Goal: Information Seeking & Learning: Learn about a topic

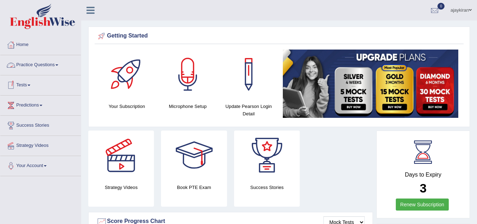
click at [46, 65] on link "Practice Questions" at bounding box center [40, 64] width 81 height 18
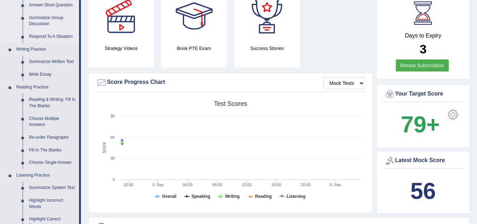
scroll to position [141, 0]
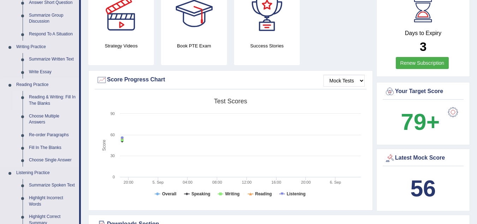
click at [46, 95] on link "Reading & Writing: Fill In The Blanks" at bounding box center [52, 100] width 53 height 19
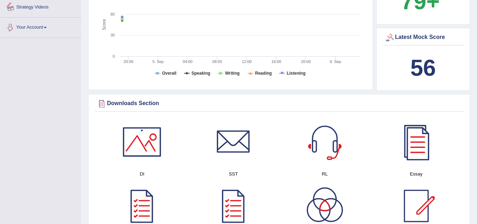
scroll to position [518, 0]
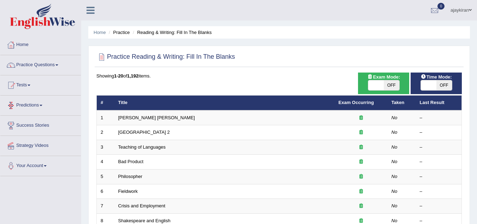
scroll to position [12, 0]
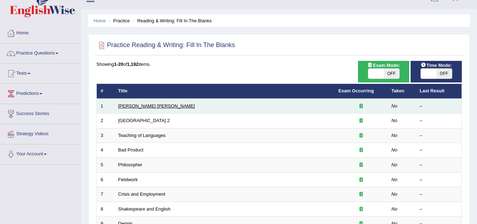
click at [131, 104] on link "Mona Lisa" at bounding box center [156, 105] width 77 height 5
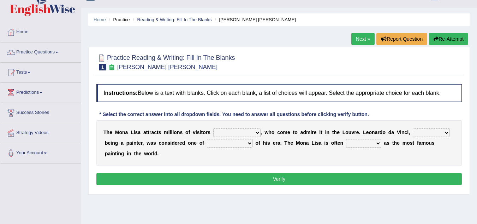
scroll to position [24, 0]
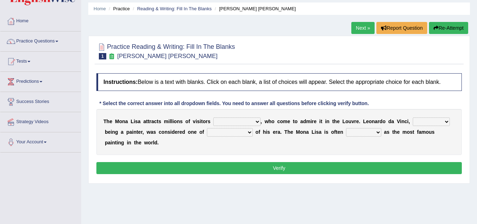
click at [225, 121] on select "around the year the all year all year round per year" at bounding box center [236, 121] width 47 height 8
select select "all year round"
click at [213, 117] on select "around the year the all year all year round per year" at bounding box center [236, 121] width 47 height 8
click at [437, 123] on select "rather than as much as as well as as long as" at bounding box center [431, 121] width 37 height 8
select select "as much as"
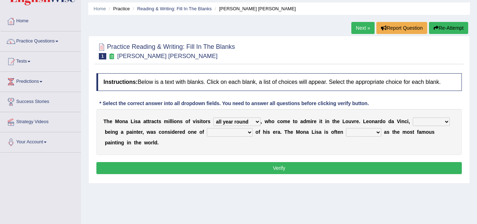
click at [413, 117] on select "rather than as much as as well as as long as" at bounding box center [431, 121] width 37 height 8
click at [227, 131] on select "better artists artist the better artist the best artists" at bounding box center [230, 132] width 46 height 8
select select "the best artists"
click at [207, 128] on select "better artists artist the better artist the best artists" at bounding box center [230, 132] width 46 height 8
click at [311, 146] on div "T h e M o n a L i s a a t t r a c t s m i l l i o n s o f v i s i t o r s aroun…" at bounding box center [279, 132] width 366 height 46
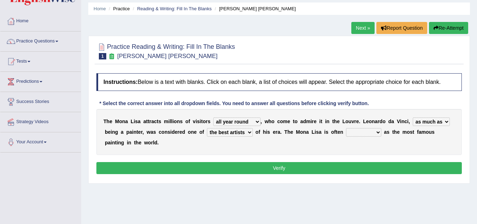
click at [373, 129] on select "classified suggested predicted described" at bounding box center [363, 132] width 35 height 8
select select "described"
click at [346, 128] on select "classified suggested predicted described" at bounding box center [363, 132] width 35 height 8
click at [340, 166] on button "Verify" at bounding box center [279, 168] width 366 height 12
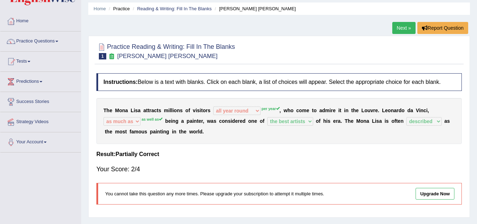
click at [407, 26] on link "Next »" at bounding box center [403, 28] width 23 height 12
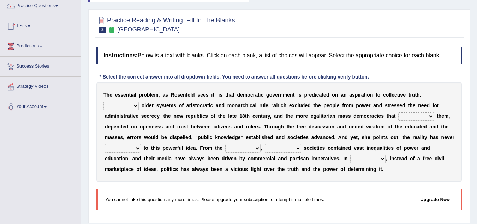
scroll to position [71, 0]
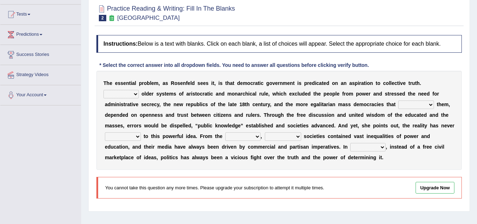
click at [133, 95] on select "Like Unlike Likely Safely" at bounding box center [121, 94] width 35 height 8
select select "Unlike"
click at [104, 90] on select "Like Unlike Likely Safely" at bounding box center [121, 94] width 35 height 8
click at [164, 105] on b "t" at bounding box center [165, 104] width 2 height 6
click at [403, 105] on select "readed grated succeeded printed" at bounding box center [416, 104] width 36 height 8
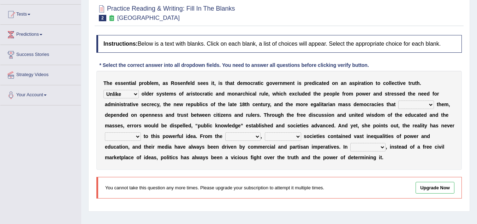
click at [343, 108] on div "T h e e s s e n t i a l p r o b l e m , a s R o s e n f e l d s e e s i t , i s…" at bounding box center [279, 120] width 366 height 99
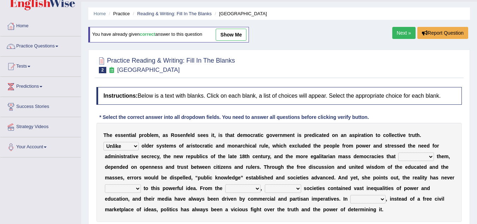
scroll to position [12, 0]
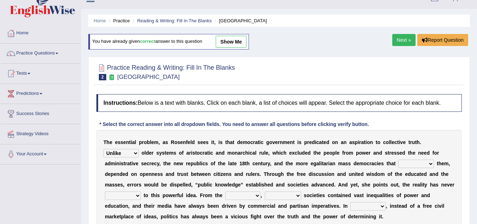
click at [396, 41] on link "Next »" at bounding box center [403, 40] width 23 height 12
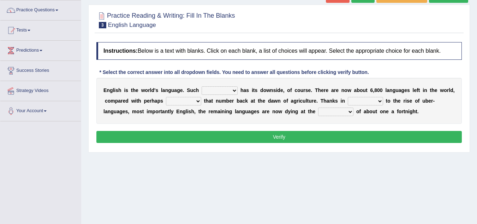
scroll to position [59, 0]
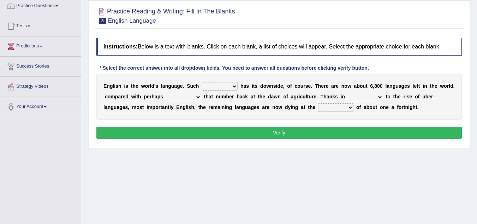
click at [220, 85] on select "power idea subject dominance" at bounding box center [220, 86] width 36 height 8
select select "dominance"
click at [202, 82] on select "power idea subject dominance" at bounding box center [220, 86] width 36 height 8
click at [262, 99] on div "E n g l i s h i s t h e w o r l d ' s l a n g u a g e . S u c h power idea subj…" at bounding box center [279, 96] width 366 height 46
click at [190, 95] on select "rise twice firstly never" at bounding box center [183, 97] width 35 height 8
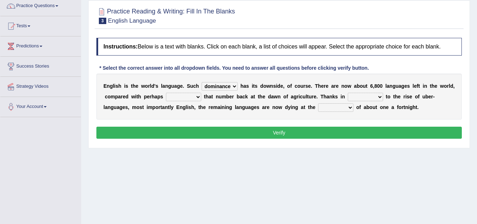
select select "twice"
click at [166, 93] on select "rise twice firstly never" at bounding box center [183, 97] width 35 height 8
click at [237, 106] on b "a" at bounding box center [237, 107] width 3 height 6
click at [366, 96] on select "rare start part bother" at bounding box center [365, 97] width 35 height 8
select select "part"
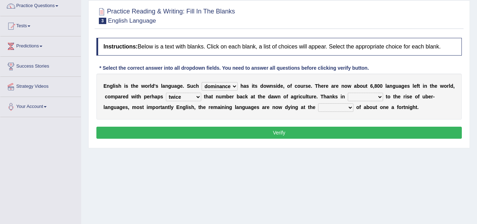
click at [348, 93] on select "rare start part bother" at bounding box center [365, 97] width 35 height 8
click at [278, 102] on div "E n g l i s h i s t h e w o r l d ' s l a n g u a g e . S u c h power idea subj…" at bounding box center [279, 96] width 366 height 46
click at [327, 106] on select "state rate wait great" at bounding box center [335, 107] width 35 height 8
select select "rate"
click at [318, 103] on select "state rate wait great" at bounding box center [335, 107] width 35 height 8
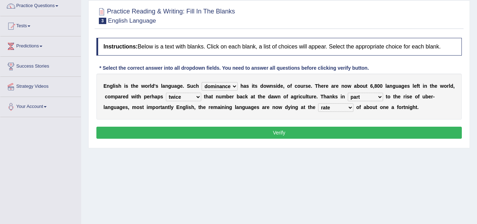
click at [305, 116] on div "E n g l i s h i s t h e w o r l d ' s l a n g u a g e . S u c h power idea subj…" at bounding box center [279, 96] width 366 height 46
click at [304, 128] on button "Verify" at bounding box center [279, 132] width 366 height 12
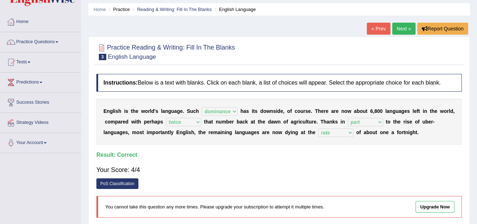
scroll to position [12, 0]
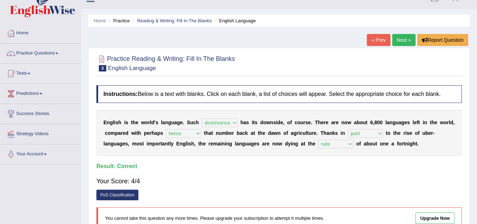
click at [406, 41] on link "Next »" at bounding box center [403, 40] width 23 height 12
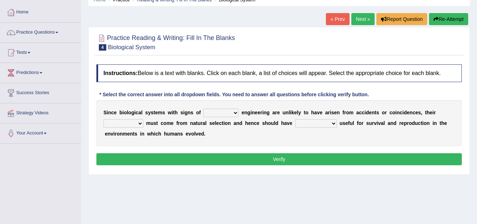
scroll to position [35, 0]
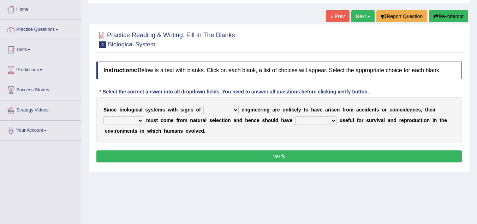
click at [226, 111] on select "system national extra complex" at bounding box center [220, 110] width 35 height 8
select select "complex"
click at [203, 106] on select "system national extra complex" at bounding box center [220, 110] width 35 height 8
click at [248, 125] on div "S i n c e b i o l o g i c a l s y s t e m s w i t h s i g n s o f system nation…" at bounding box center [279, 120] width 366 height 46
click at [138, 122] on select "presence organisation registration structures" at bounding box center [124, 120] width 40 height 8
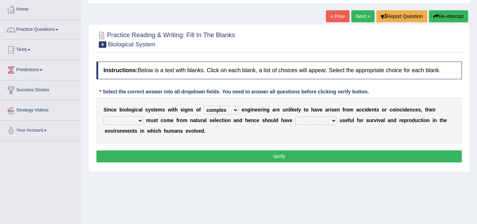
select select "organisation"
click at [104, 116] on select "presence organisation registration structures" at bounding box center [124, 120] width 40 height 8
click at [235, 132] on div "S i n c e b i o l o g i c a l s y s t e m s w i t h s i g n s o f system nation…" at bounding box center [279, 120] width 366 height 46
click at [306, 121] on select "functions cultures samples introductions" at bounding box center [316, 120] width 42 height 8
select select "cultures"
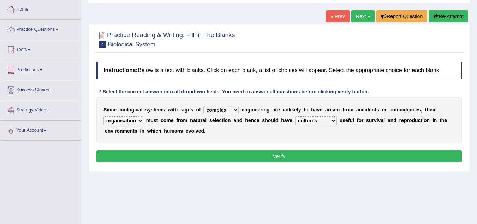
click at [295, 116] on select "functions cultures samples introductions" at bounding box center [316, 120] width 42 height 8
click at [310, 142] on div "S i n c e b i o l o g i c a l s y s t e m s w i t h s i g n s o f system nation…" at bounding box center [279, 120] width 366 height 46
click at [307, 153] on button "Verify" at bounding box center [279, 156] width 366 height 12
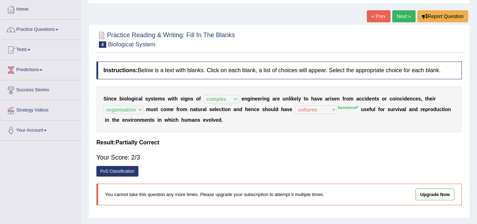
click at [399, 19] on link "Next »" at bounding box center [403, 16] width 23 height 12
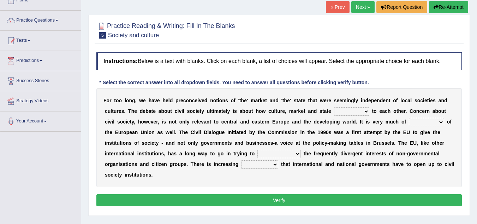
scroll to position [47, 0]
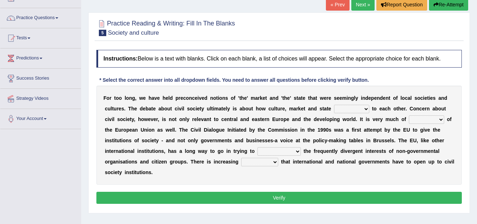
click at [359, 107] on select "stay relate bring telling" at bounding box center [351, 109] width 35 height 8
select select "relate"
click at [334, 105] on select "stay relate bring telling" at bounding box center [351, 109] width 35 height 8
click at [295, 116] on div "F o r t o o l o n g , w e h a v e h e l d p r e c o n c e i v e d n o t i o n s…" at bounding box center [279, 134] width 366 height 99
click at [420, 121] on select "interest brought shown suspect" at bounding box center [426, 119] width 35 height 8
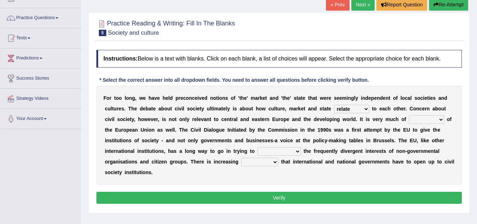
select select "interest"
click at [409, 115] on select "interest brought shown suspect" at bounding box center [426, 119] width 35 height 8
click at [290, 150] on select "indulge express supreme accommodate" at bounding box center [279, 151] width 43 height 8
select select "accommodate"
click at [258, 147] on select "indulge express supreme accommodate" at bounding box center [279, 151] width 43 height 8
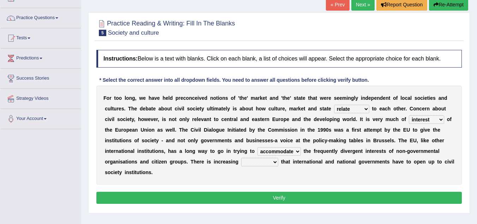
click at [261, 161] on select "tolerance expression recognition sample" at bounding box center [259, 162] width 37 height 8
select select "expression"
click at [241, 158] on select "tolerance expression recognition sample" at bounding box center [259, 162] width 37 height 8
click at [266, 196] on button "Verify" at bounding box center [279, 197] width 366 height 12
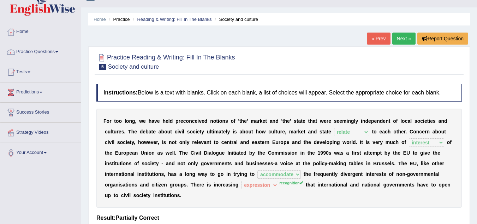
scroll to position [12, 0]
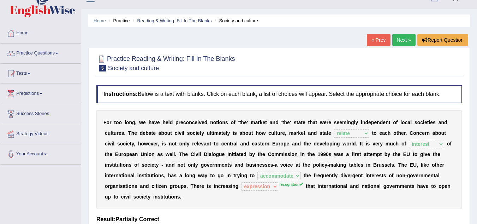
click at [406, 40] on link "Next »" at bounding box center [403, 40] width 23 height 12
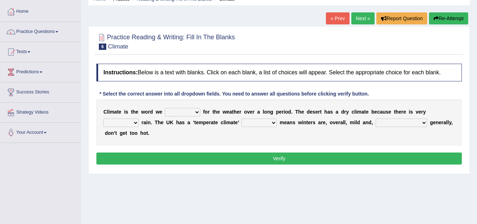
scroll to position [35, 0]
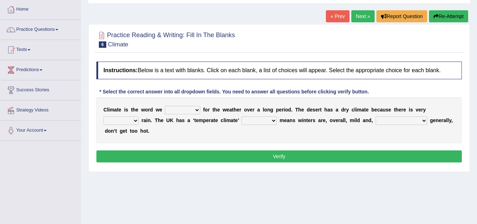
click at [193, 112] on select "give take use throw" at bounding box center [182, 110] width 35 height 8
select select "use"
click at [165, 106] on select "give take use throw" at bounding box center [182, 110] width 35 height 8
click at [198, 132] on div "C l i m a t e i s t h e w o r d w e give take use throw f o r t h e w e a t h e…" at bounding box center [279, 120] width 366 height 46
click at [134, 118] on select "much little least less" at bounding box center [121, 120] width 35 height 8
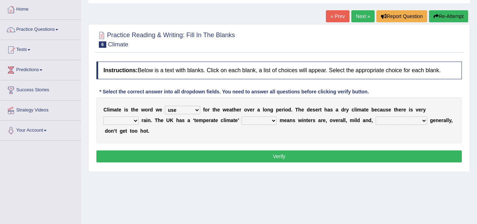
select select "little"
click at [104, 116] on select "much little least less" at bounding box center [121, 120] width 35 height 8
click at [172, 131] on div "C l i m a t e i s t h e w o r d w e give take use throw f o r t h e w e a t h e…" at bounding box center [279, 120] width 366 height 46
click at [254, 122] on select "when where which where" at bounding box center [259, 120] width 35 height 8
select select "which"
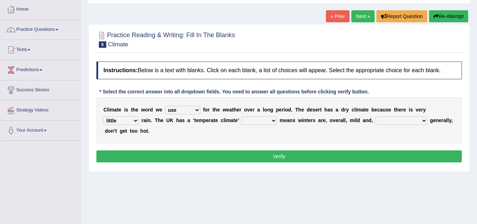
click at [242, 116] on select "when where which where" at bounding box center [259, 120] width 35 height 8
click at [262, 139] on div "C l i m a t e i s t h e w o r d w e give take use throw f o r t h e w e a t h e…" at bounding box center [279, 120] width 366 height 46
click at [391, 120] on select "weather winters summers warmer" at bounding box center [402, 120] width 52 height 8
select select "summers"
click at [376, 116] on select "weather winters summers warmer" at bounding box center [402, 120] width 52 height 8
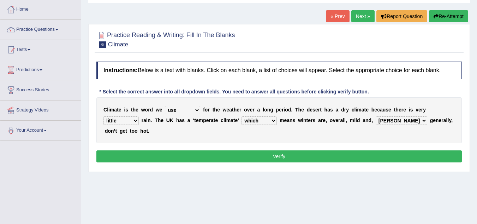
click at [377, 154] on button "Verify" at bounding box center [279, 156] width 366 height 12
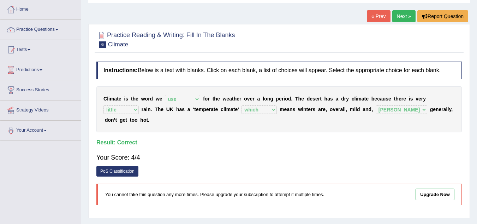
click at [296, 143] on h4 "Result:" at bounding box center [279, 142] width 366 height 6
click at [58, 31] on link "Practice Questions" at bounding box center [40, 29] width 81 height 18
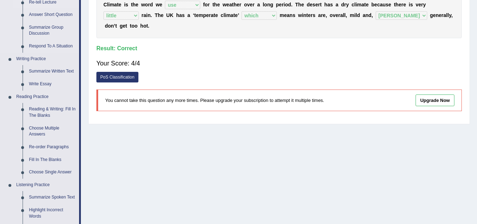
scroll to position [130, 0]
click at [65, 146] on link "Re-order Paragraphs" at bounding box center [52, 146] width 53 height 13
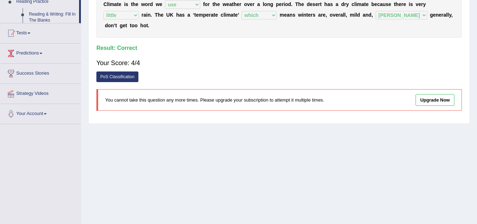
scroll to position [147, 0]
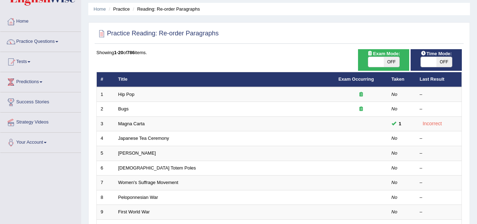
scroll to position [24, 0]
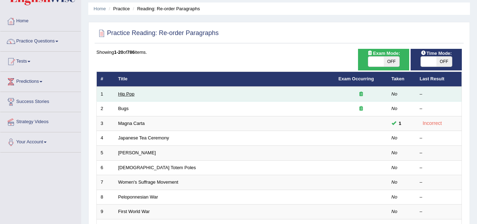
click at [128, 96] on link "Hip Pop" at bounding box center [126, 93] width 16 height 5
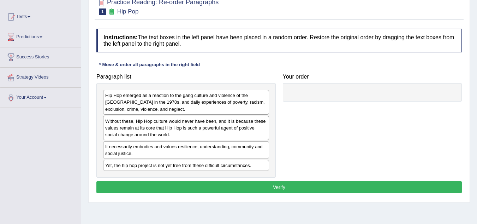
scroll to position [71, 0]
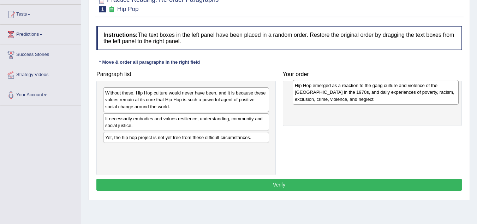
drag, startPoint x: 227, startPoint y: 105, endPoint x: 419, endPoint y: 98, distance: 192.7
click at [419, 98] on div "Hip Hop emerged as a reaction to the gang culture and violence of the [GEOGRAPH…" at bounding box center [376, 92] width 166 height 24
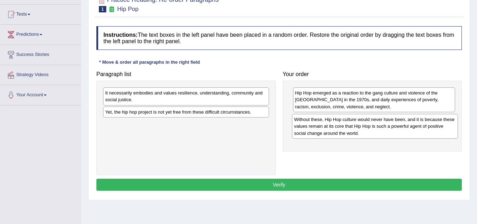
drag, startPoint x: 253, startPoint y: 97, endPoint x: 442, endPoint y: 123, distance: 190.8
click at [442, 123] on div "Without these, Hip Hop culture would never have been, and it is because these v…" at bounding box center [375, 126] width 166 height 24
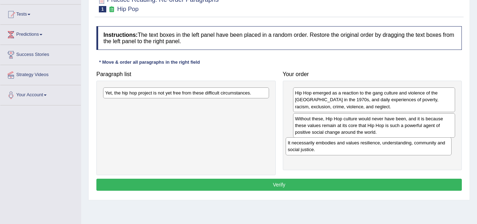
drag, startPoint x: 257, startPoint y: 98, endPoint x: 439, endPoint y: 148, distance: 189.3
click at [439, 148] on div "It necessarily embodies and values resilience, understanding, community and soc…" at bounding box center [369, 146] width 166 height 18
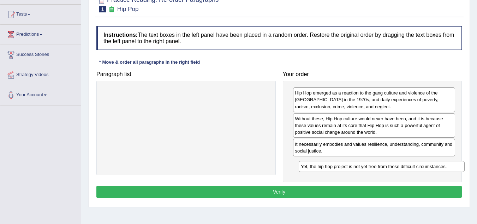
drag, startPoint x: 208, startPoint y: 92, endPoint x: 404, endPoint y: 165, distance: 209.0
click at [404, 165] on div "Yet, the hip hop project is not yet free from these difficult circumstances." at bounding box center [382, 166] width 166 height 11
click at [350, 194] on button "Verify" at bounding box center [279, 191] width 366 height 12
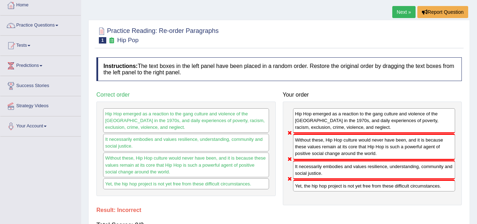
scroll to position [35, 0]
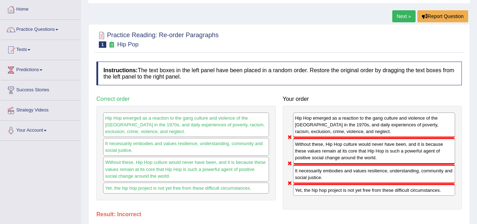
click at [404, 17] on link "Next »" at bounding box center [403, 16] width 23 height 12
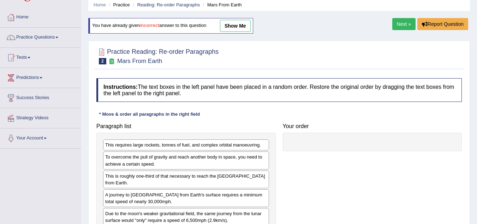
scroll to position [24, 0]
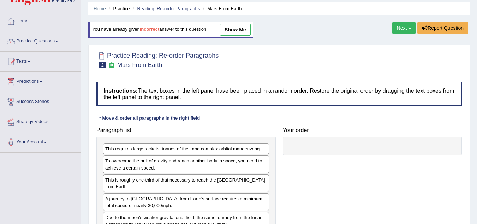
click at [402, 26] on link "Next »" at bounding box center [403, 28] width 23 height 12
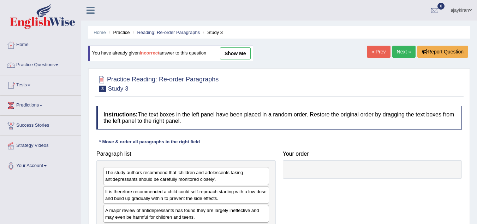
click at [396, 49] on link "Next »" at bounding box center [403, 52] width 23 height 12
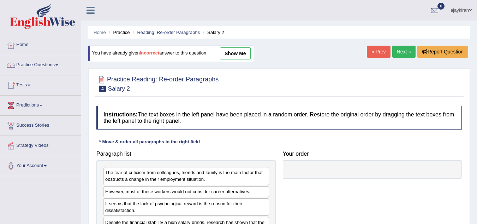
click at [409, 52] on link "Next »" at bounding box center [403, 52] width 23 height 12
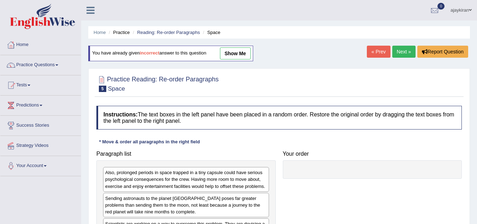
click at [409, 52] on link "Next »" at bounding box center [403, 52] width 23 height 12
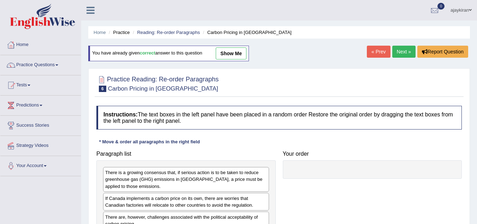
click at [407, 53] on link "Next »" at bounding box center [403, 52] width 23 height 12
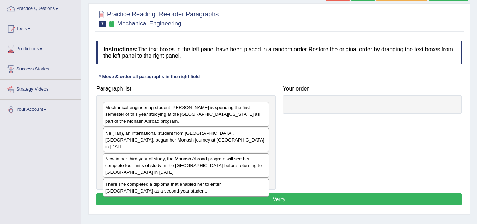
scroll to position [59, 0]
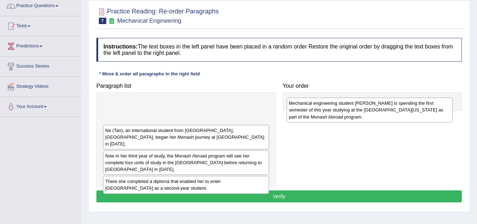
drag, startPoint x: 237, startPoint y: 117, endPoint x: 421, endPoint y: 116, distance: 183.7
click at [421, 116] on div "Mechanical engineering student [PERSON_NAME] is spending the first semester of …" at bounding box center [370, 109] width 166 height 24
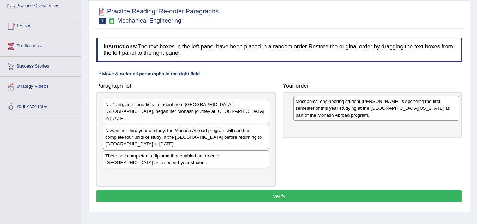
drag, startPoint x: 242, startPoint y: 104, endPoint x: 433, endPoint y: 101, distance: 190.4
click at [433, 101] on div "Mechanical engineering student [PERSON_NAME] is spending the first semester of …" at bounding box center [377, 108] width 166 height 24
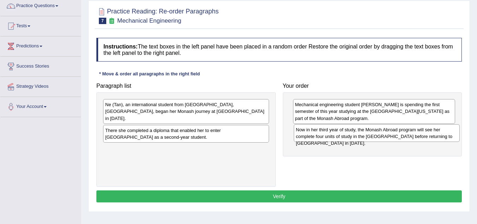
drag, startPoint x: 249, startPoint y: 125, endPoint x: 440, endPoint y: 131, distance: 190.9
click at [440, 131] on div "Now in her third year of study, the Monash Abroad program will see her complete…" at bounding box center [377, 133] width 166 height 18
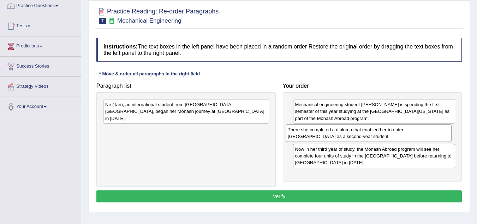
drag, startPoint x: 239, startPoint y: 123, endPoint x: 421, endPoint y: 129, distance: 182.7
click at [421, 129] on div "There she completed a diploma that enabled her to enter [GEOGRAPHIC_DATA] as a …" at bounding box center [369, 133] width 166 height 18
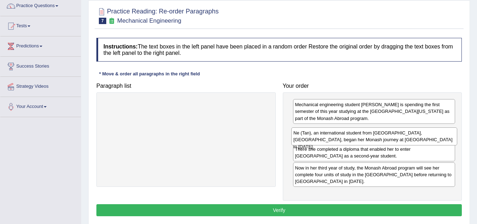
drag, startPoint x: 253, startPoint y: 108, endPoint x: 441, endPoint y: 136, distance: 190.4
click at [441, 136] on div "Ne (Tan), an international student from [GEOGRAPHIC_DATA], [GEOGRAPHIC_DATA], b…" at bounding box center [374, 136] width 166 height 18
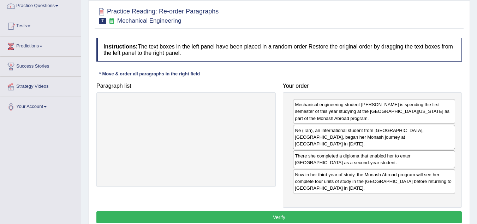
click at [347, 211] on button "Verify" at bounding box center [279, 217] width 366 height 12
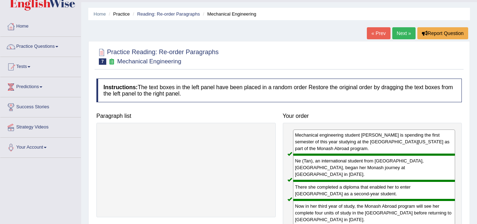
scroll to position [12, 0]
